Goal: Task Accomplishment & Management: Manage account settings

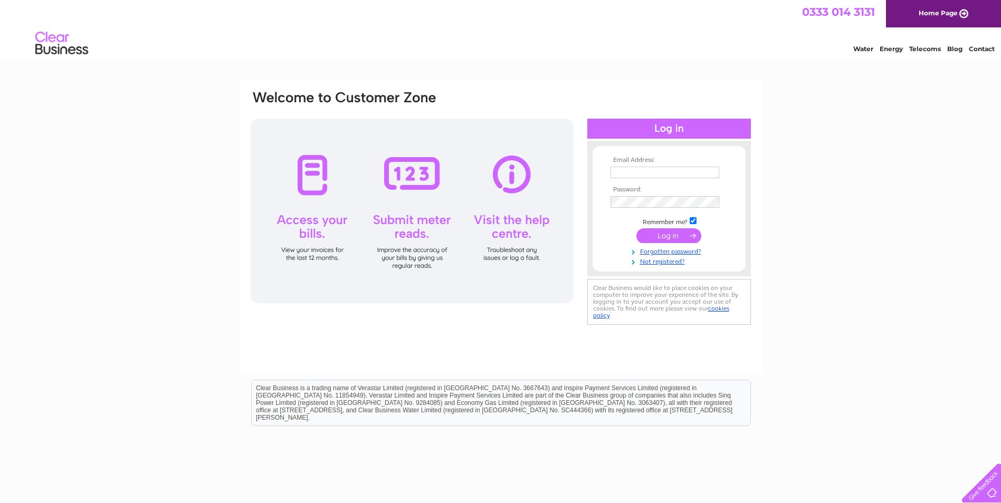
type input "yvonne@porteousfunerals.com"
click at [662, 234] on input "submit" at bounding box center [668, 235] width 65 height 15
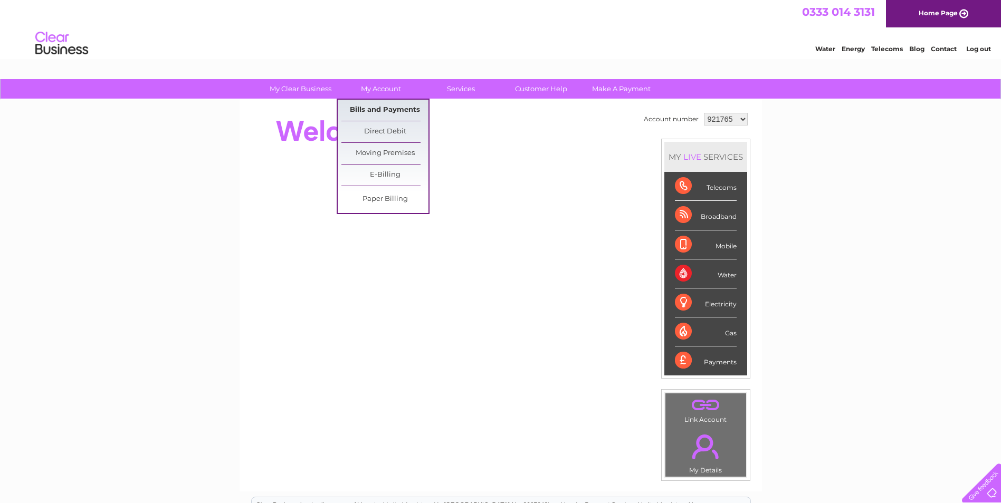
click at [380, 107] on link "Bills and Payments" at bounding box center [384, 110] width 87 height 21
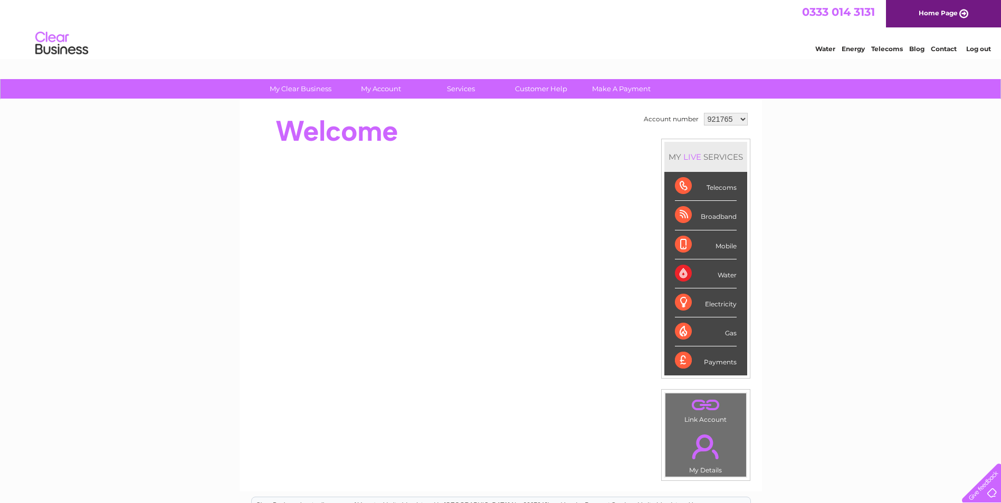
click at [741, 121] on select "921765 925996 929434 1131838" at bounding box center [726, 119] width 44 height 13
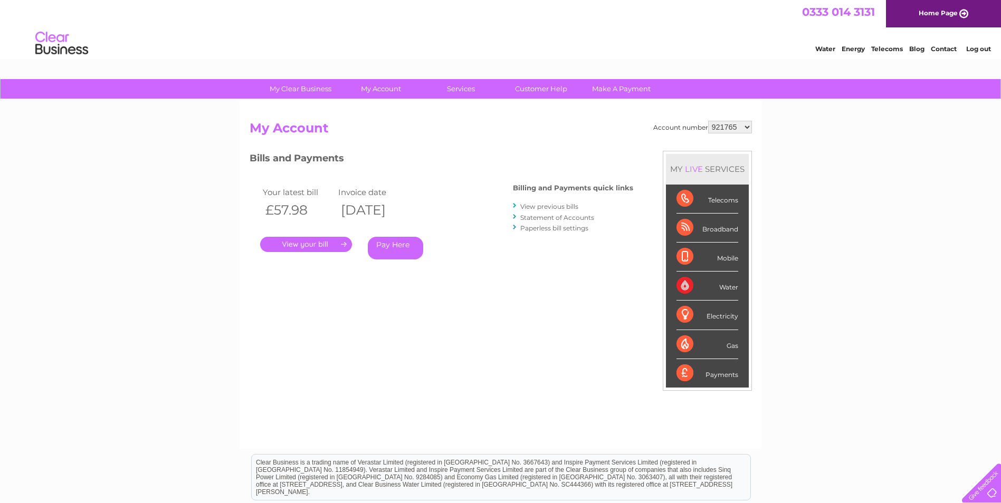
click at [745, 127] on select "921765 925996 929434 1131838" at bounding box center [730, 127] width 44 height 13
select select "925996"
click at [709, 121] on select "921765 925996 929434 1131838" at bounding box center [730, 127] width 44 height 13
click at [322, 243] on link "." at bounding box center [306, 244] width 92 height 15
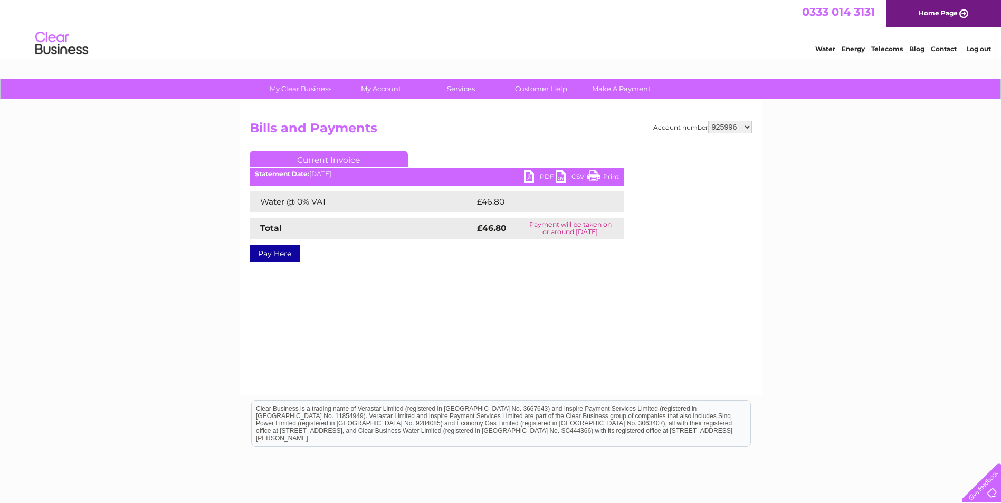
click at [530, 179] on link "PDF" at bounding box center [540, 177] width 32 height 15
click at [746, 128] on select "921765 925996 929434 1131838" at bounding box center [730, 127] width 44 height 13
select select "929434"
click at [709, 121] on select "921765 925996 929434 1131838" at bounding box center [730, 127] width 44 height 13
click at [530, 175] on link "PDF" at bounding box center [540, 177] width 32 height 15
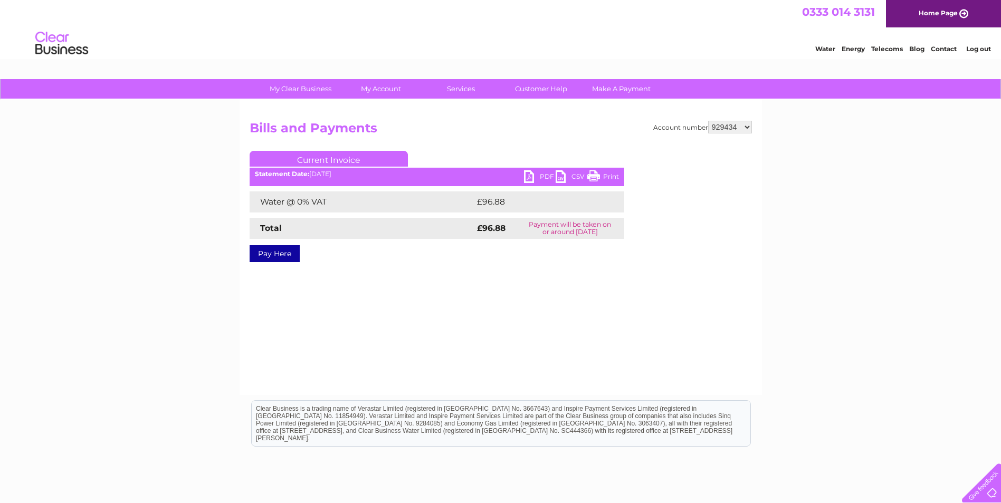
click at [746, 127] on select "921765 925996 929434 1131838" at bounding box center [730, 127] width 44 height 13
select select "1131838"
click at [709, 121] on select "921765 925996 929434 1131838" at bounding box center [730, 127] width 44 height 13
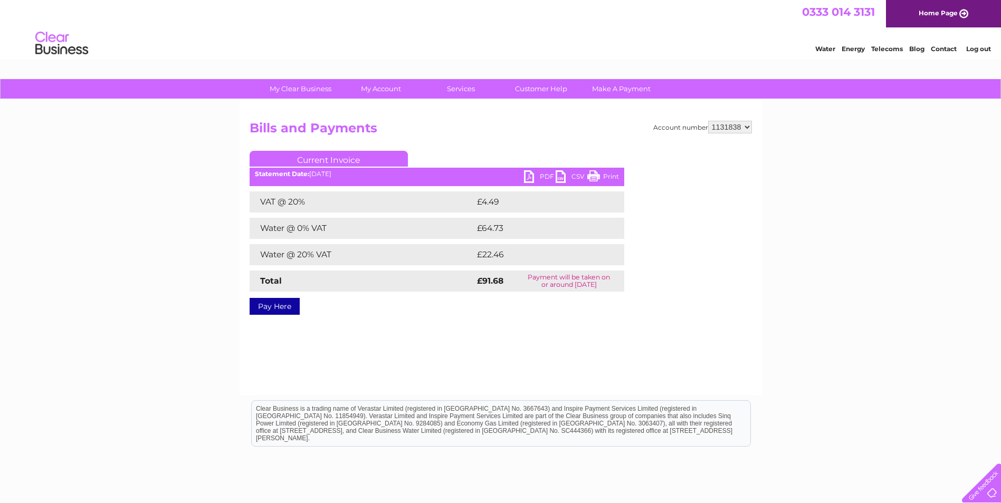
click at [532, 175] on link "PDF" at bounding box center [540, 177] width 32 height 15
click at [976, 49] on link "Log out" at bounding box center [978, 49] width 25 height 8
